Goal: Task Accomplishment & Management: Manage account settings

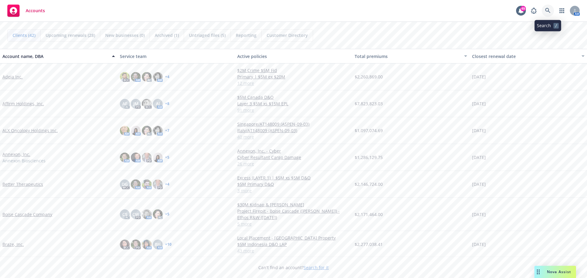
click at [549, 12] on icon at bounding box center [547, 10] width 5 height 5
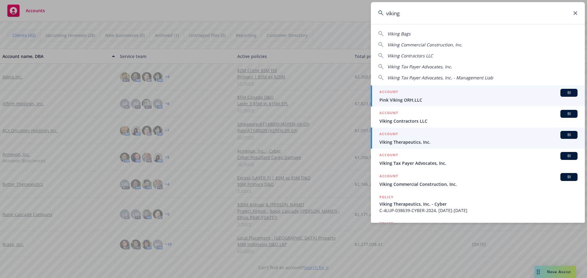
type input "viking"
click at [406, 140] on span "Viking Therapeutics, Inc." at bounding box center [478, 142] width 198 height 6
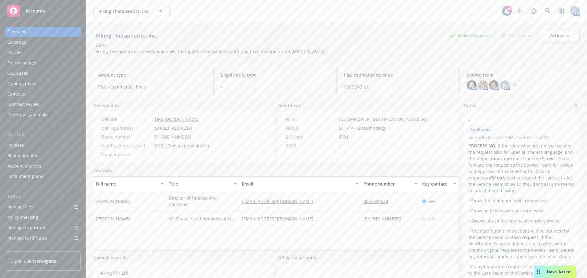
click at [549, 271] on span "Nova Assist" at bounding box center [559, 272] width 24 height 5
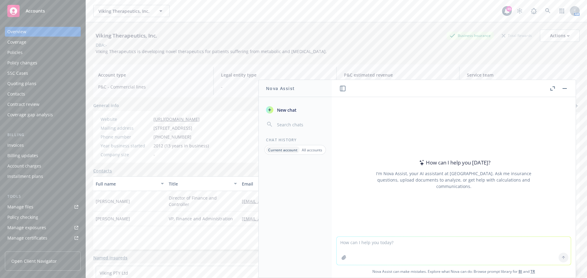
click at [389, 245] on textarea at bounding box center [454, 251] width 234 height 28
type textarea "compare these two documents"
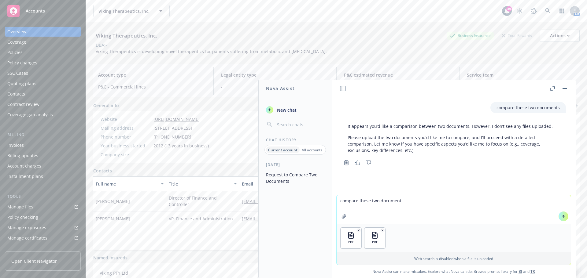
type textarea "compare these two documents"
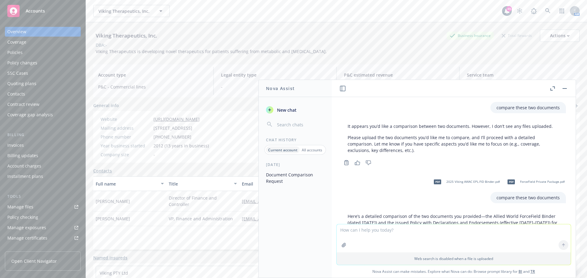
click at [17, 31] on div "Overview" at bounding box center [16, 32] width 19 height 10
click at [16, 53] on div "Policies" at bounding box center [14, 53] width 15 height 10
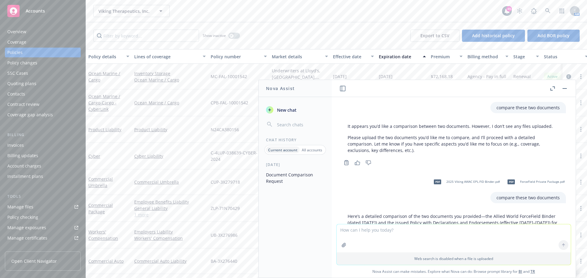
click at [565, 88] on button "button" at bounding box center [564, 88] width 7 height 7
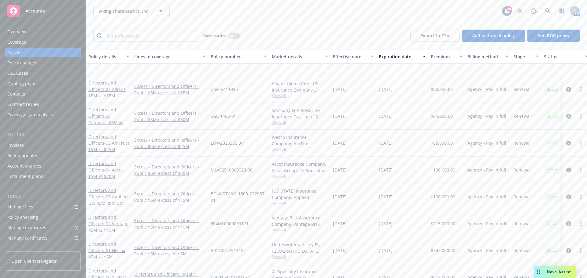
scroll to position [472, 0]
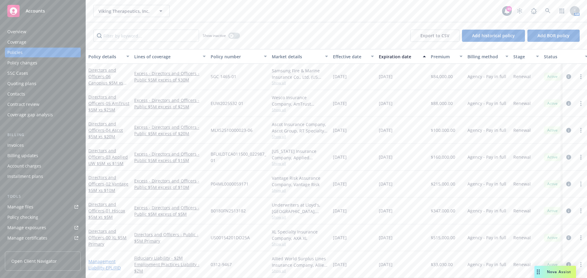
click at [97, 259] on link "Management Liability - EPL/FID" at bounding box center [104, 265] width 32 height 12
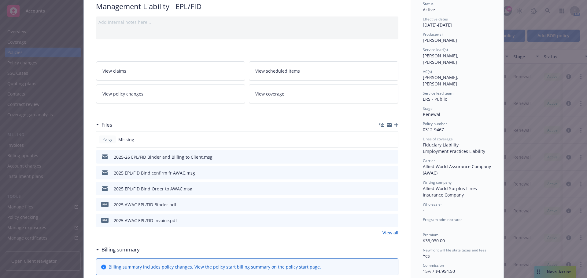
scroll to position [92, 0]
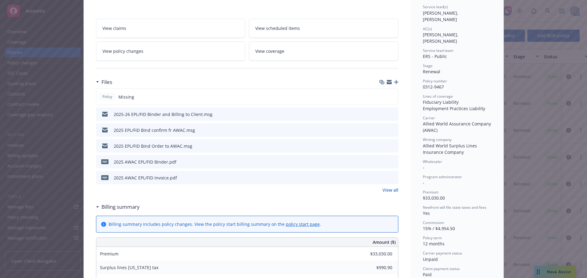
click at [394, 83] on icon "button" at bounding box center [396, 82] width 4 height 4
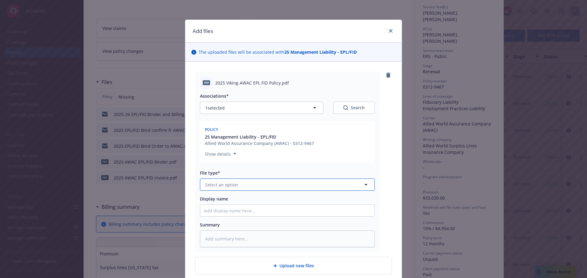
click at [285, 183] on button "Select an option" at bounding box center [287, 185] width 175 height 12
type input "pol"
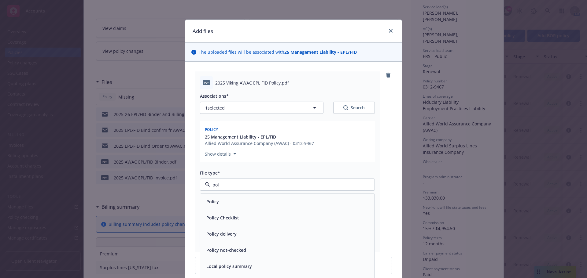
click at [237, 203] on div "Policy" at bounding box center [287, 201] width 167 height 9
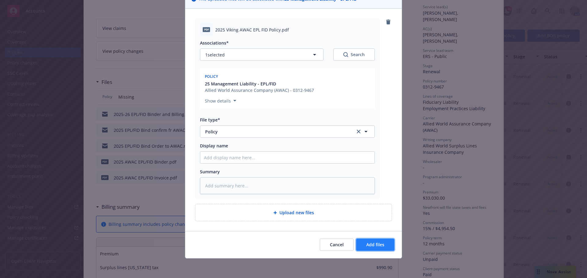
click at [380, 245] on span "Add files" at bounding box center [375, 245] width 18 height 6
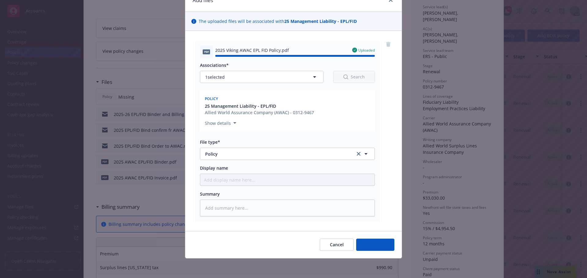
type textarea "x"
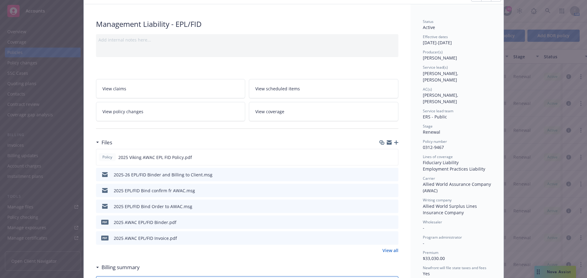
scroll to position [0, 0]
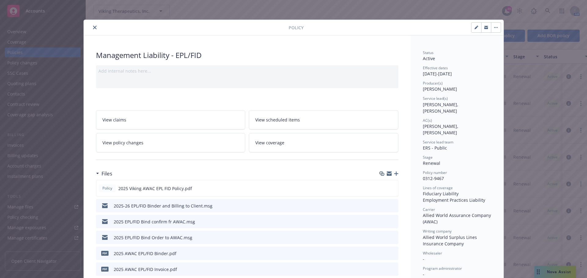
click at [92, 30] on button "close" at bounding box center [94, 27] width 7 height 7
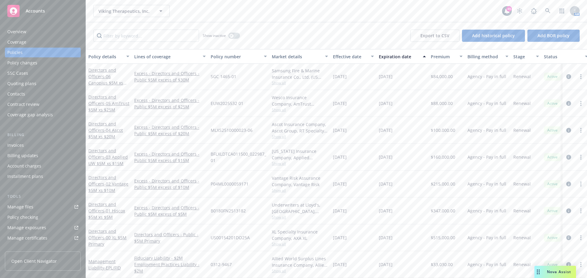
click at [22, 205] on div "Manage files" at bounding box center [20, 207] width 26 height 10
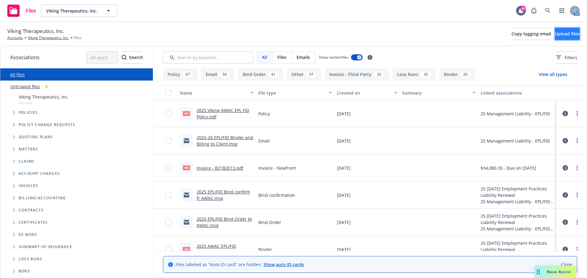
click at [557, 31] on span "Upload files" at bounding box center [567, 34] width 25 height 6
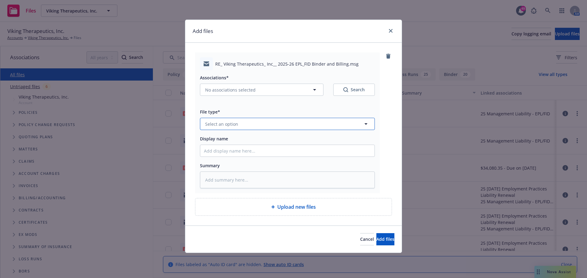
click at [252, 124] on button "Select an option" at bounding box center [287, 124] width 175 height 12
type input "deliv"
click at [232, 171] on span "Policy delivery" at bounding box center [221, 173] width 30 height 6
click at [276, 92] on button "No associations selected" at bounding box center [261, 90] width 123 height 12
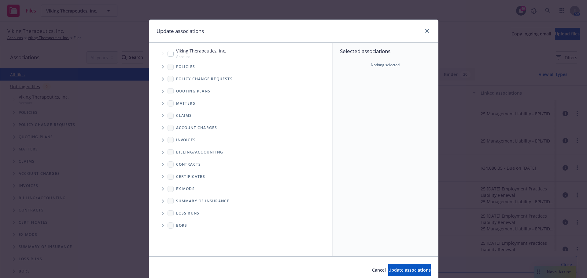
type textarea "x"
click at [168, 55] on input "Tree Example" at bounding box center [171, 54] width 6 height 6
checkbox input "true"
click at [162, 68] on span "Tree Example" at bounding box center [163, 67] width 10 height 10
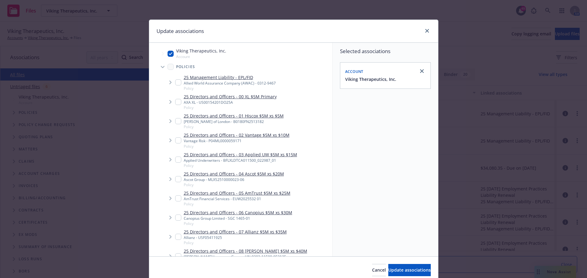
click at [176, 83] on input "Tree Example" at bounding box center [178, 82] width 6 height 6
checkbox input "true"
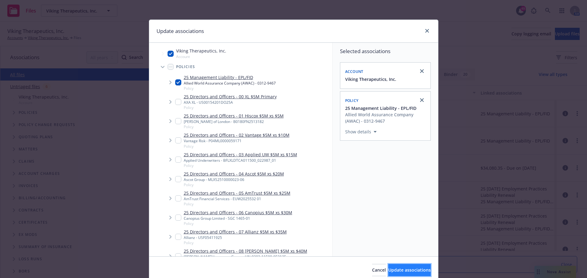
click at [397, 271] on span "Update associations" at bounding box center [409, 270] width 42 height 6
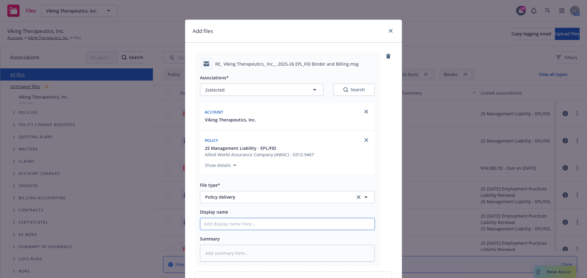
click at [257, 224] on input "Display name" at bounding box center [287, 225] width 174 height 12
type textarea "x"
type input "E"
type textarea "x"
type input "EP"
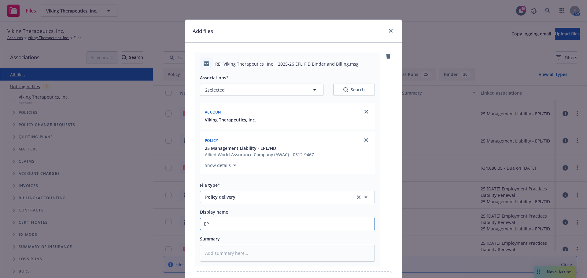
type textarea "x"
type input "EPL"
type textarea "x"
type input "EPL/"
type textarea "x"
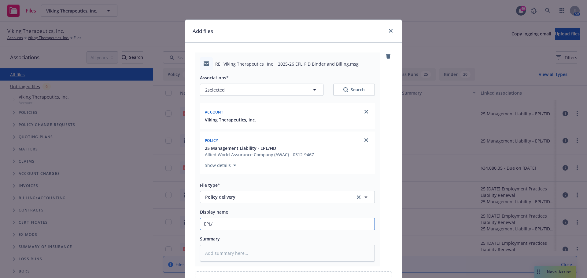
type input "EPL/F"
type textarea "x"
type input "EPL/FI"
type textarea "x"
type input "EPL/FID"
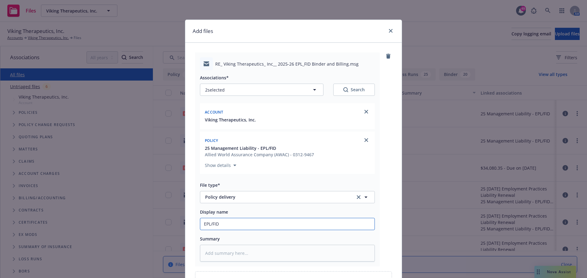
type textarea "x"
type input "EPL/FID"
type textarea "x"
type input "EPL/FID P"
type textarea "x"
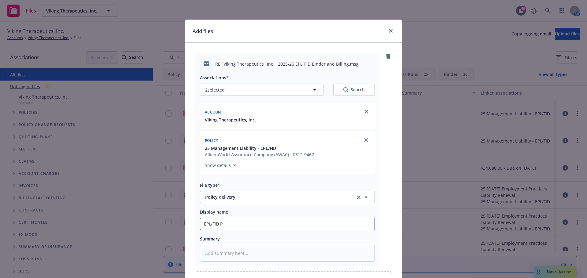
type input "EPL/FID Po"
type textarea "x"
type input "EPL/FID Pol"
type textarea "x"
type input "EPL/FID Poli"
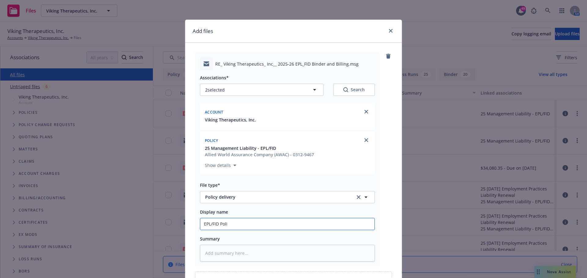
type textarea "x"
type input "EPL/FID Polic"
type textarea "x"
type input "EPL/FID Policy"
type textarea "x"
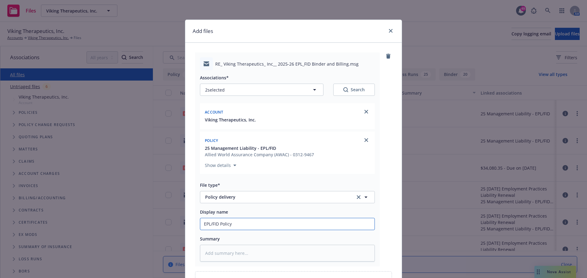
type input "EPL/FID Policy"
type textarea "x"
type input "EPL/FID Policy s"
type textarea "x"
type input "EPL/FID Policy se"
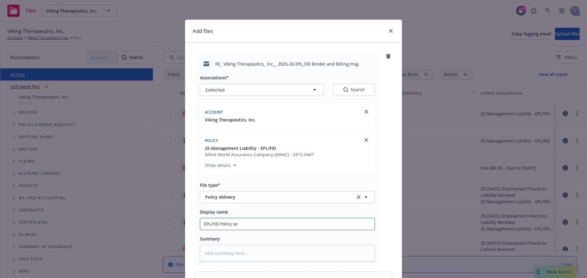
type textarea "x"
type input "EPL/FID Policy sen"
type textarea "x"
type input "EPL/FID Policy sent"
type textarea "x"
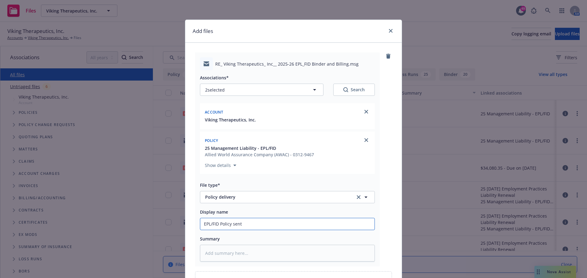
type input "EPL/FID Policy sent"
type textarea "x"
type input "EPL/FID Policy sent t"
type textarea "x"
type input "EPL/FID Policy sent to"
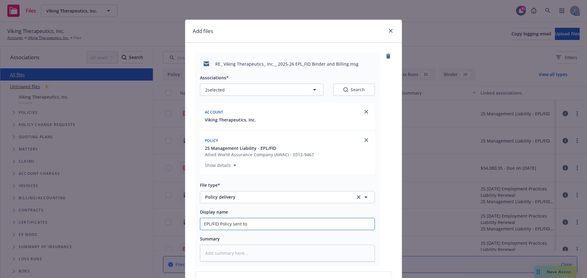
type textarea "x"
type input "EPL/FID Policy sent to C"
type textarea "x"
type input "EPL/FID Policy sent to Cl"
type textarea "x"
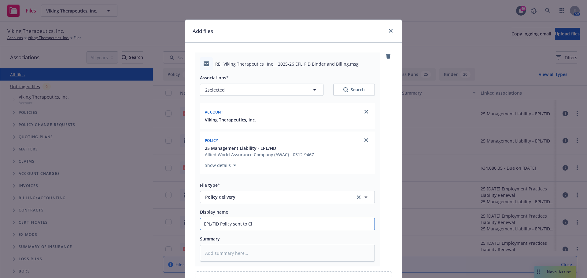
type input "EPL/FID Policy sent to Cli"
type textarea "x"
type input "EPL/FID Policy sent to Clie"
type textarea "x"
type input "EPL/FID Policy sent to [GEOGRAPHIC_DATA]"
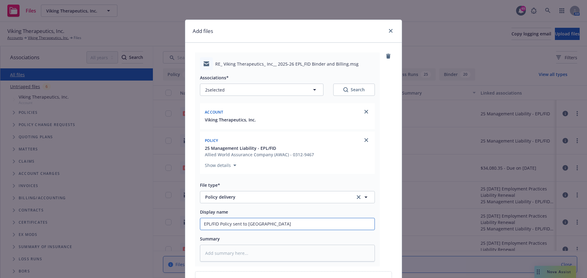
type textarea "x"
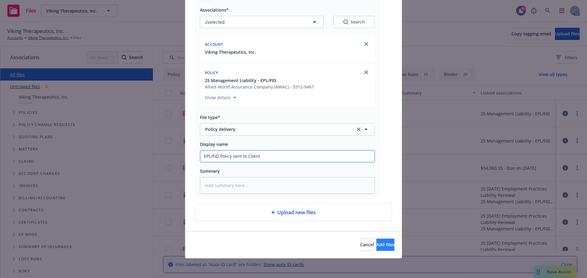
type input "EPL/FID Policy sent to Client"
click at [376, 242] on span "Add files" at bounding box center [385, 245] width 18 height 6
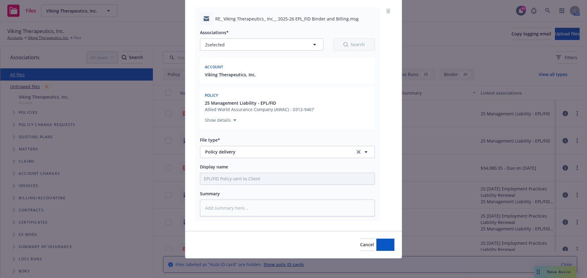
scroll to position [45, 0]
type textarea "x"
